Goal: Task Accomplishment & Management: Use online tool/utility

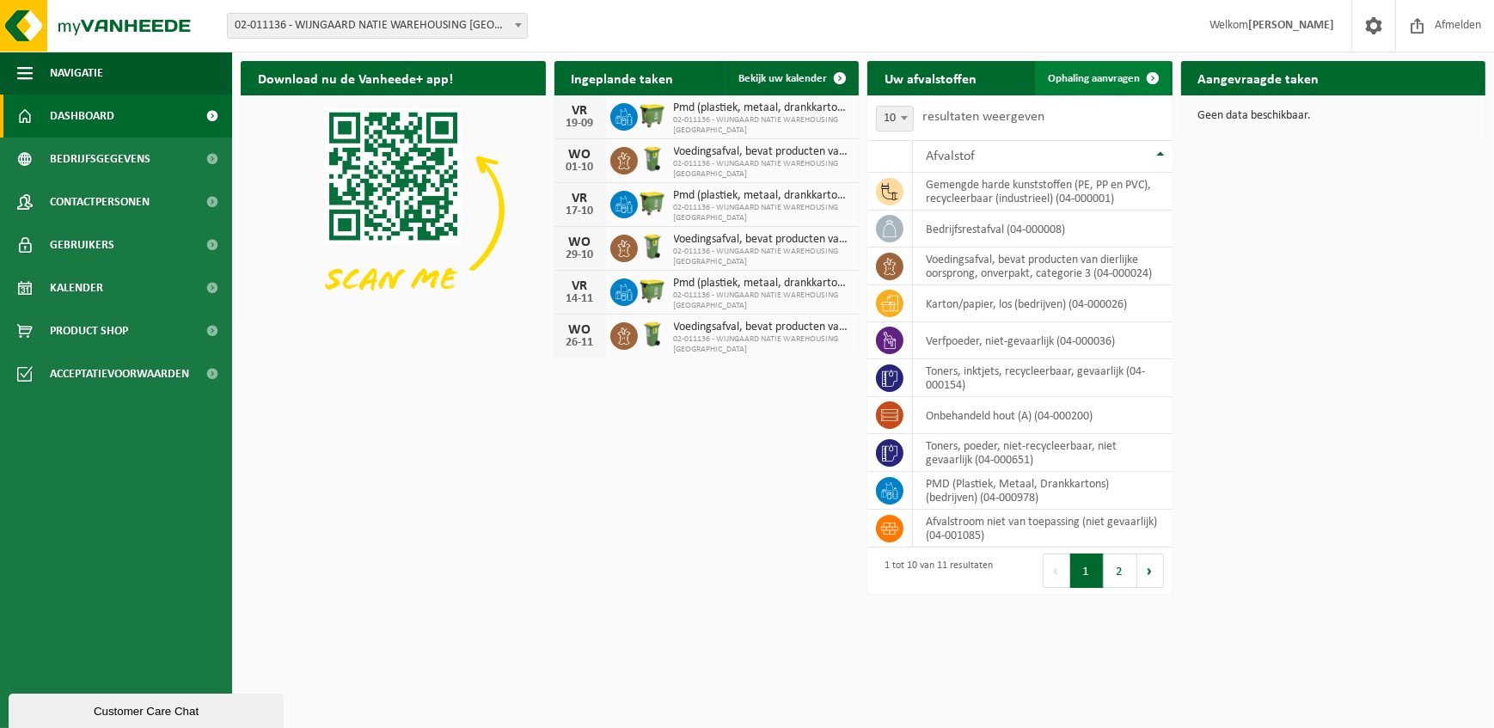
click at [1068, 82] on span "Ophaling aanvragen" at bounding box center [1094, 78] width 92 height 11
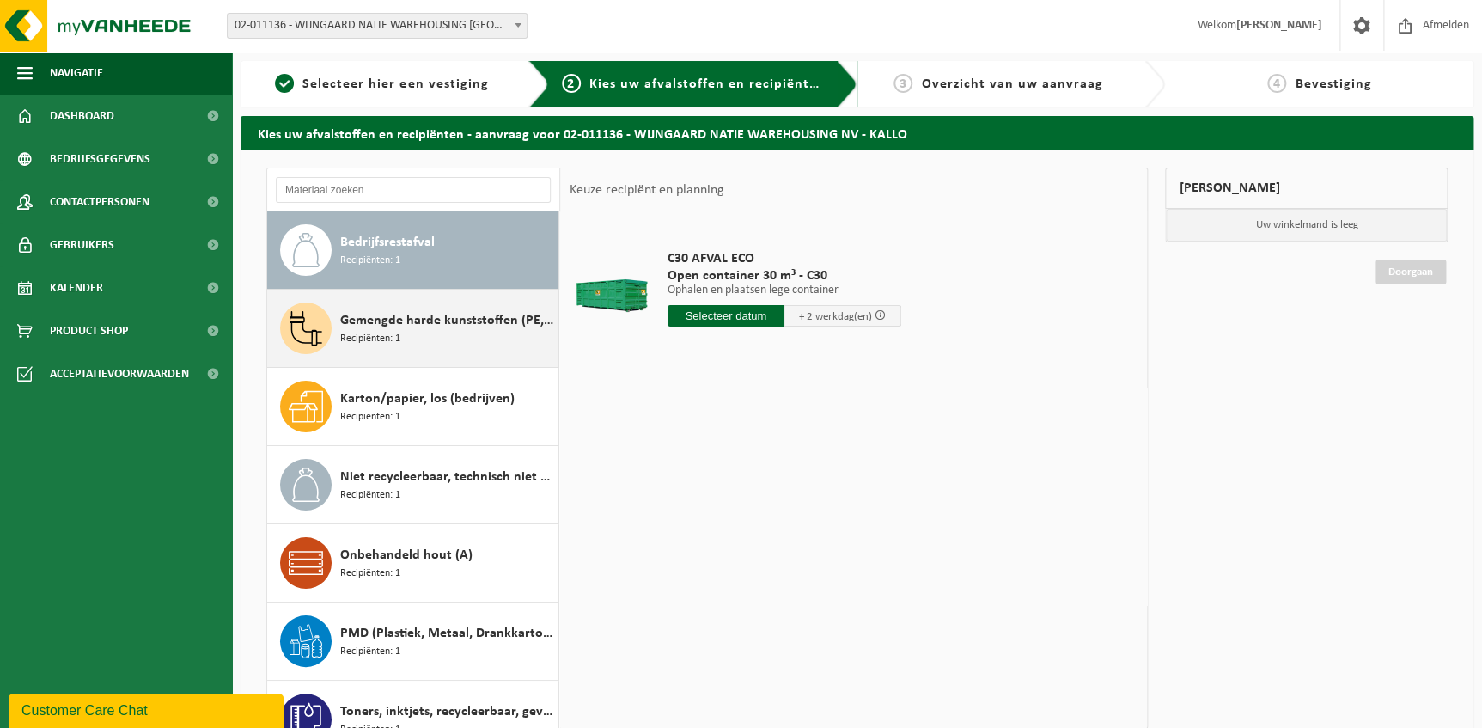
scroll to position [77, 0]
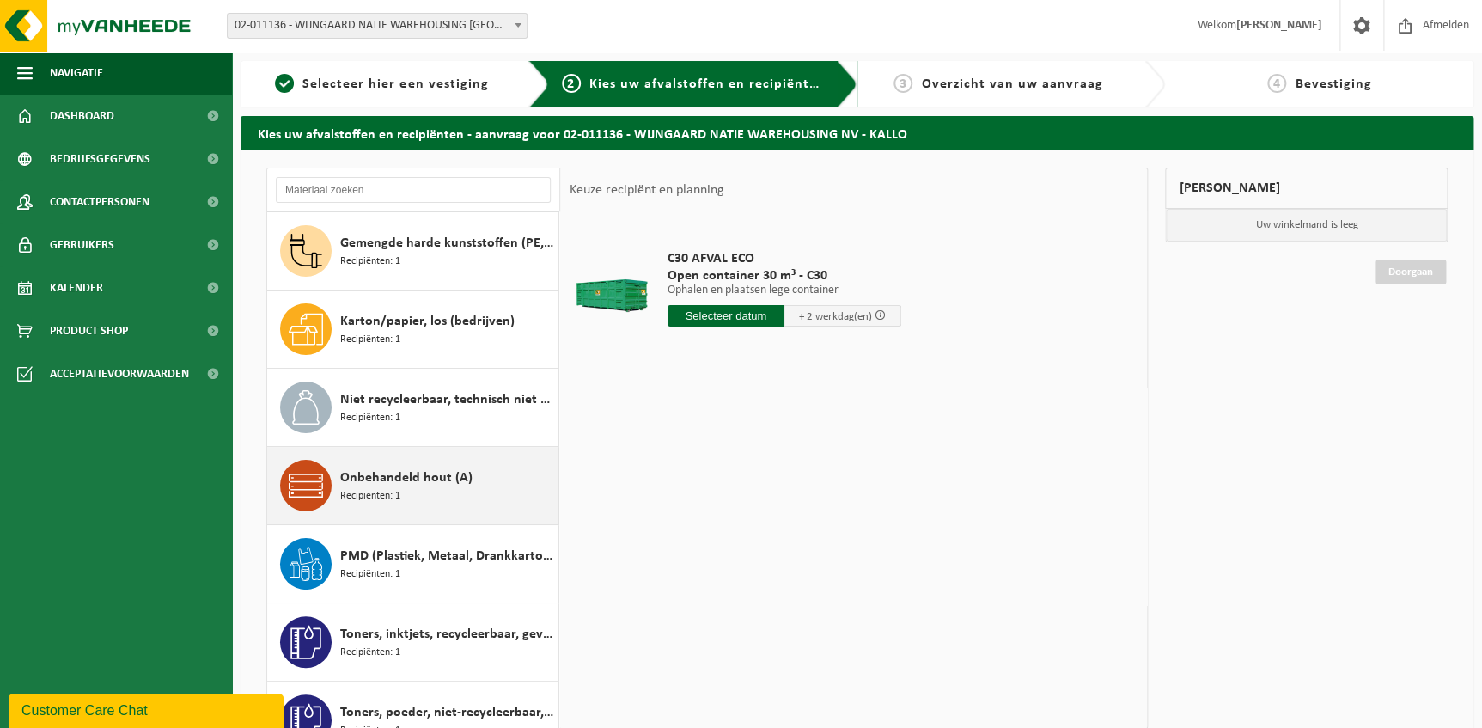
click at [469, 481] on div "Onbehandeld hout (A) Recipiënten: 1" at bounding box center [447, 486] width 214 height 52
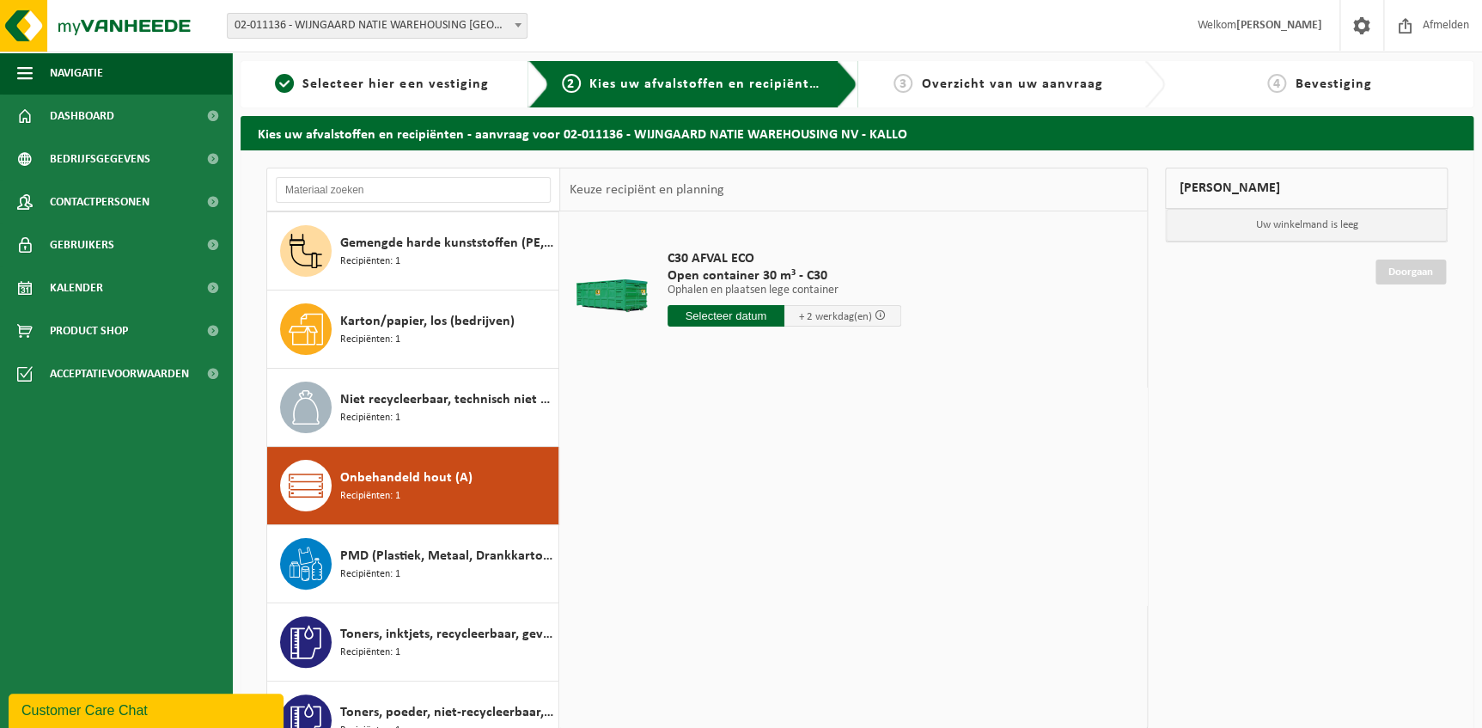
scroll to position [264, 0]
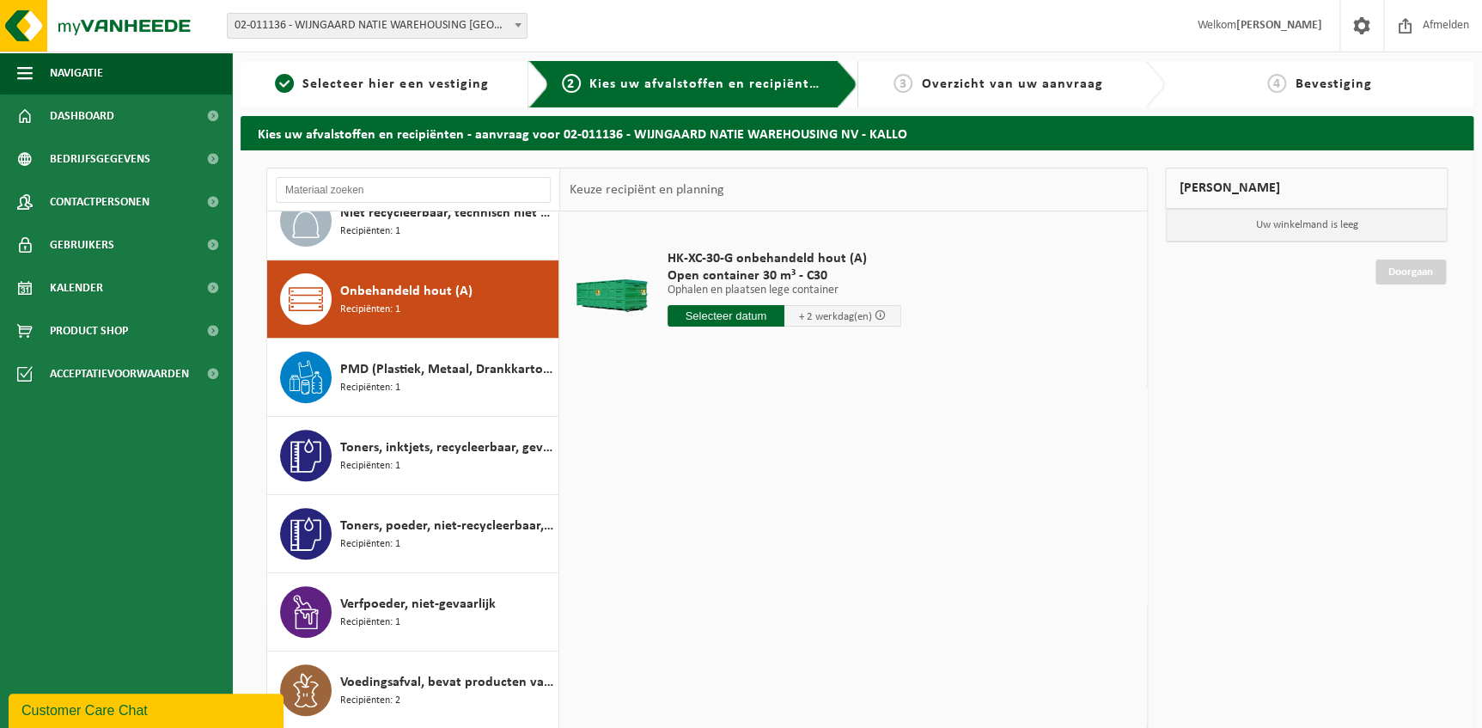
click at [722, 321] on input "text" at bounding box center [726, 315] width 117 height 21
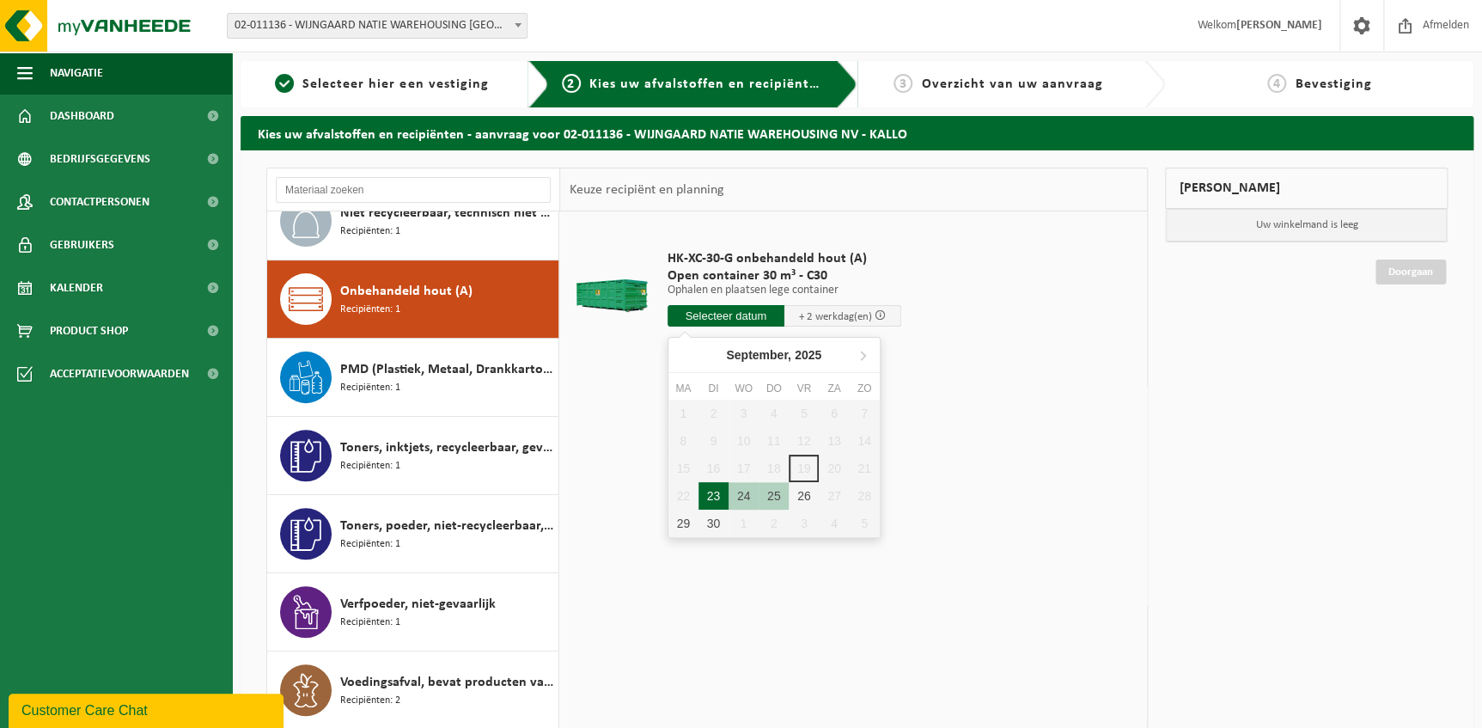
click at [706, 497] on div "23" at bounding box center [714, 495] width 30 height 27
type input "Van 2025-09-23"
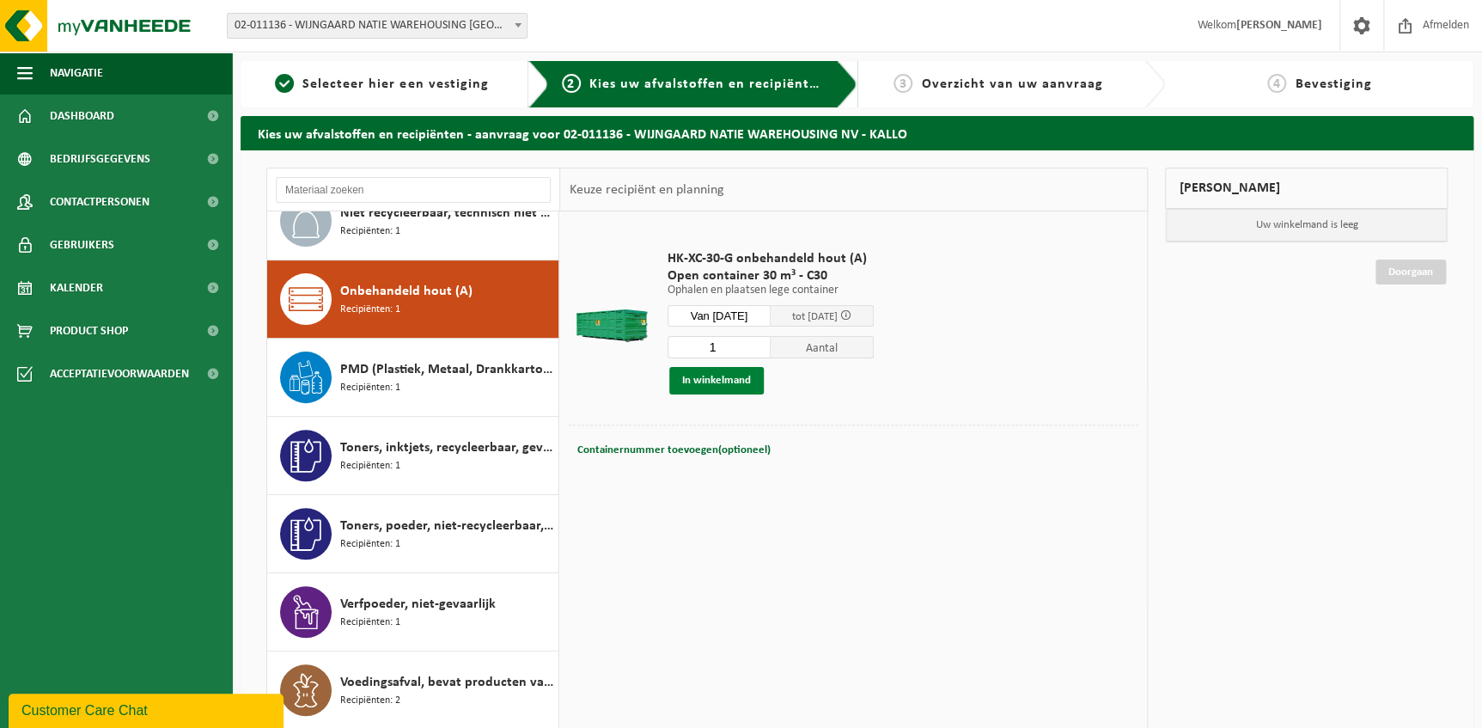
click at [727, 375] on button "In winkelmand" at bounding box center [716, 380] width 95 height 27
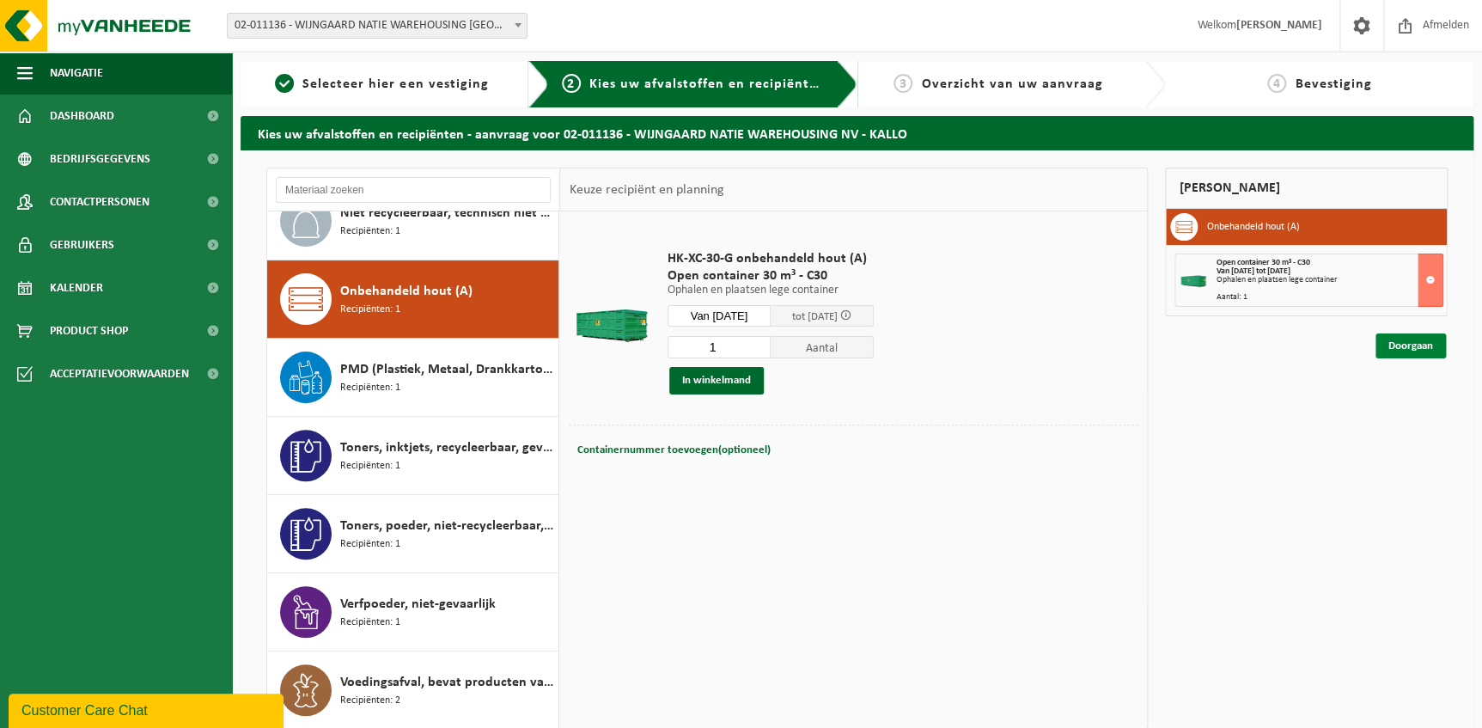
click at [1391, 345] on link "Doorgaan" at bounding box center [1411, 345] width 70 height 25
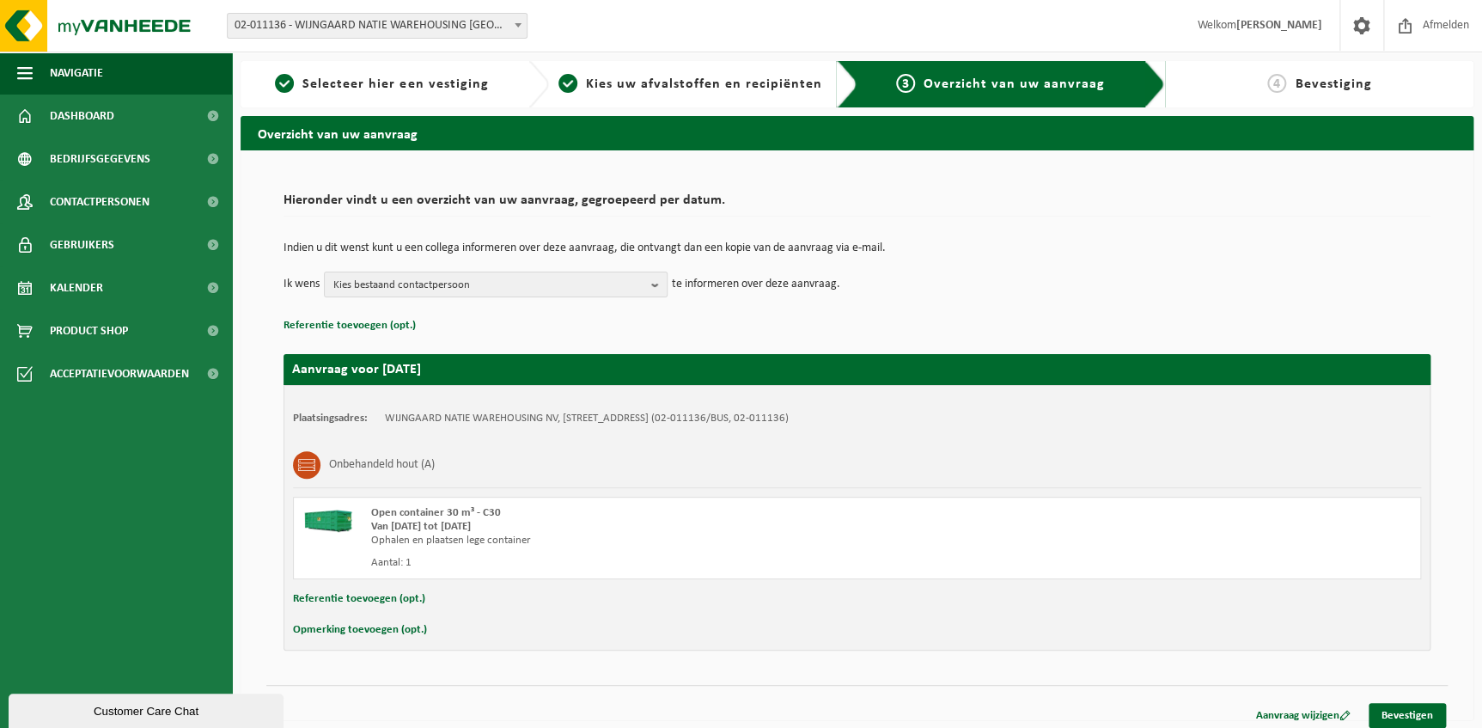
scroll to position [9, 0]
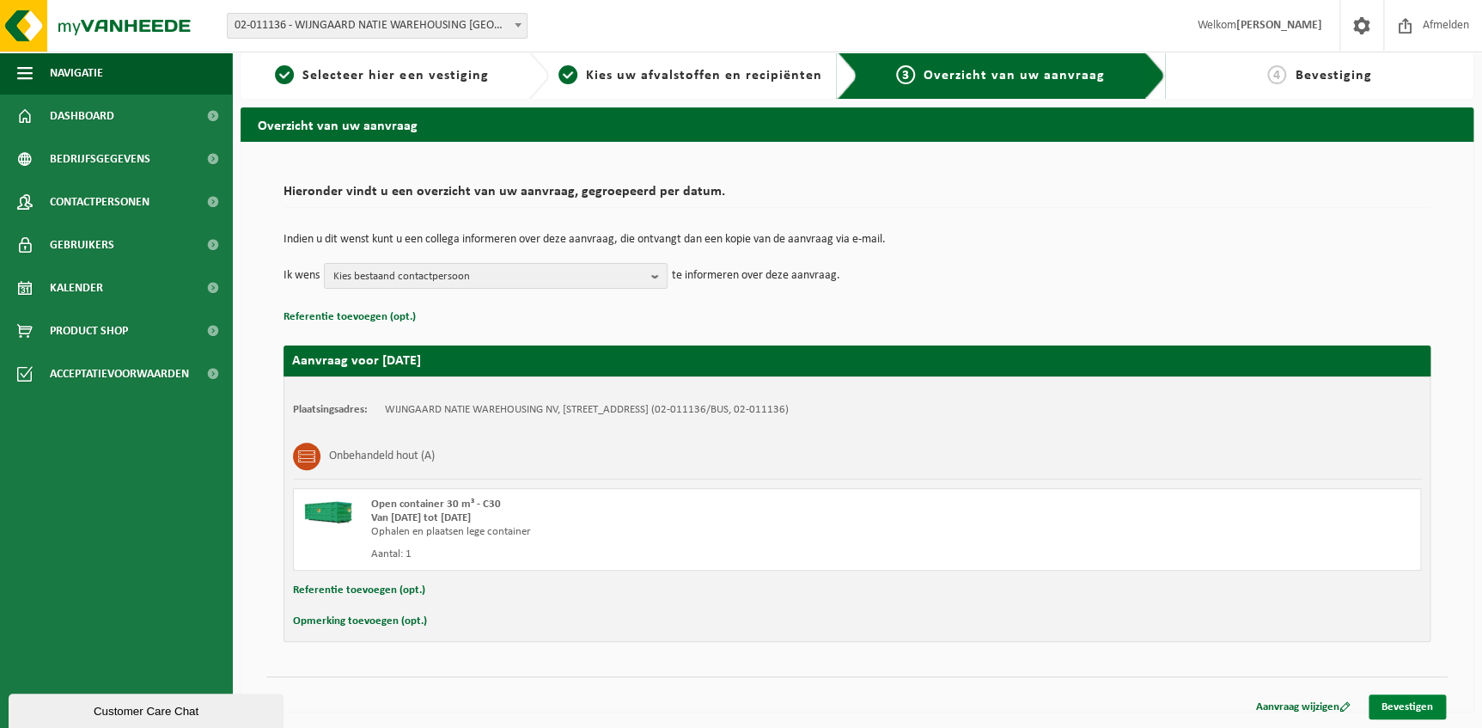
click at [1399, 712] on link "Bevestigen" at bounding box center [1407, 706] width 77 height 25
